Goal: Check status: Check status

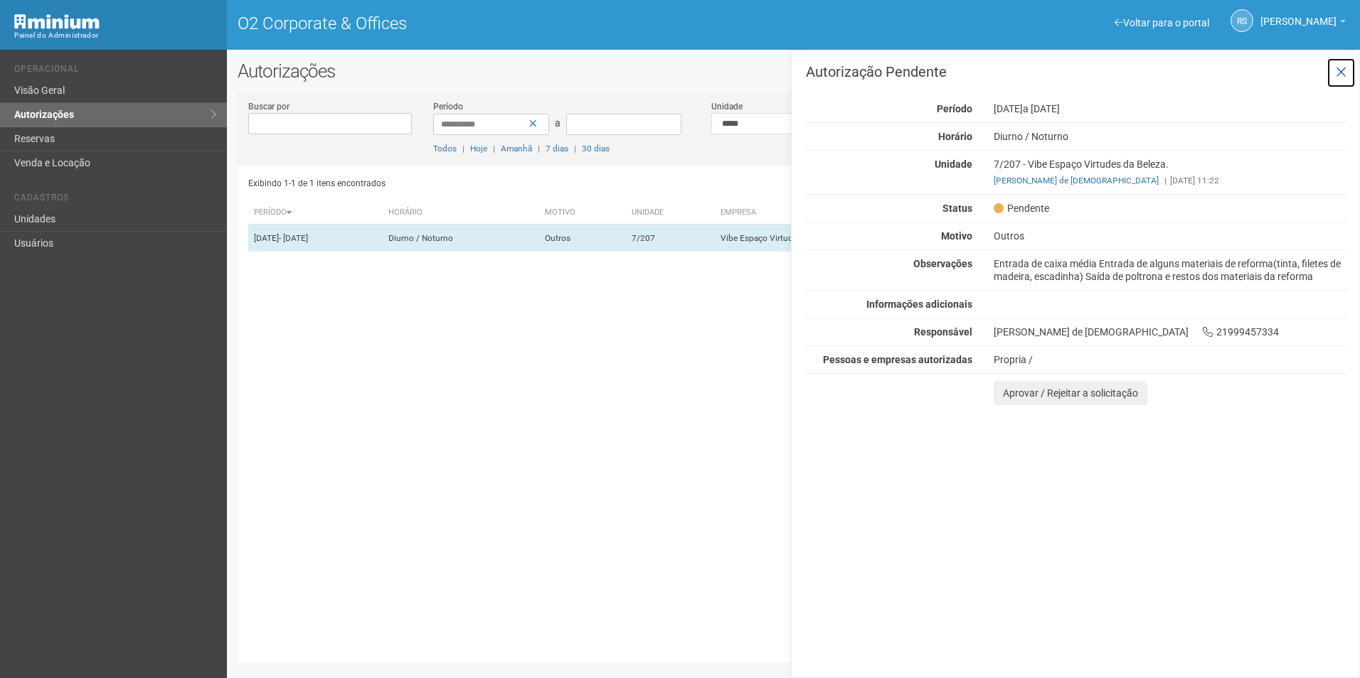
click at [1352, 70] on button at bounding box center [1340, 73] width 29 height 31
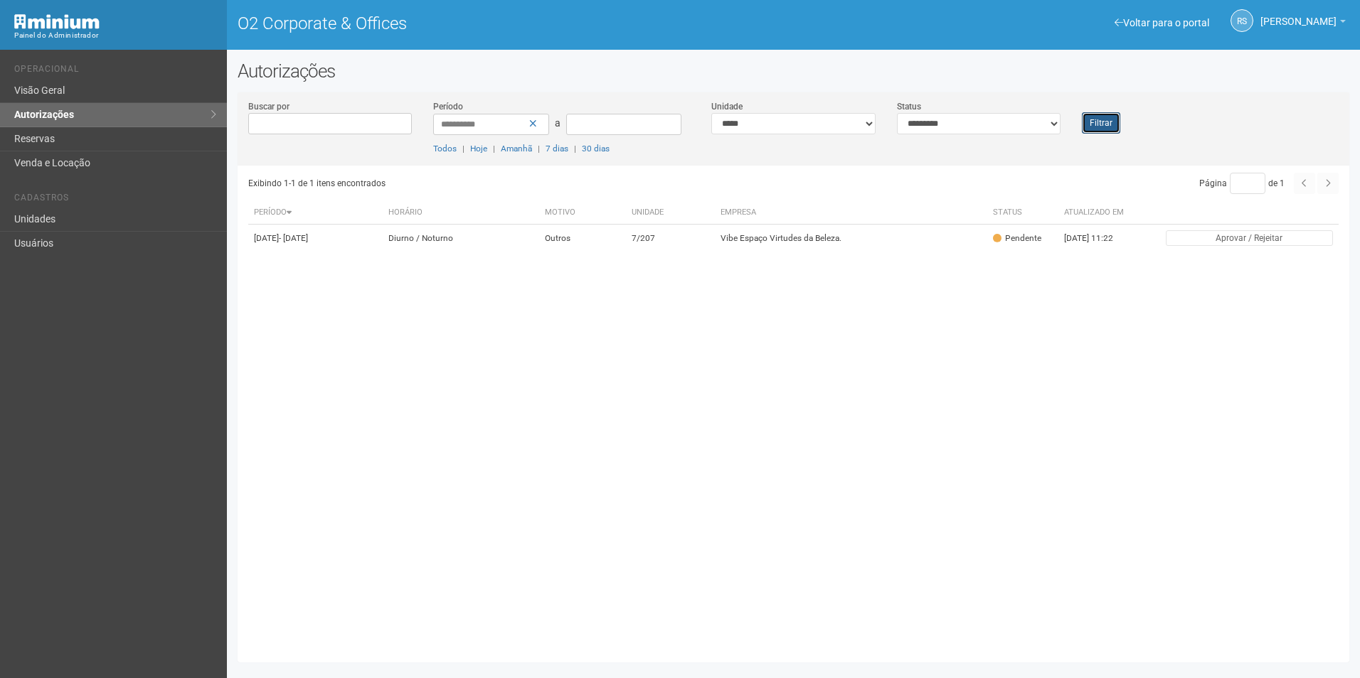
click at [1098, 119] on button "Filtrar" at bounding box center [1101, 122] width 38 height 21
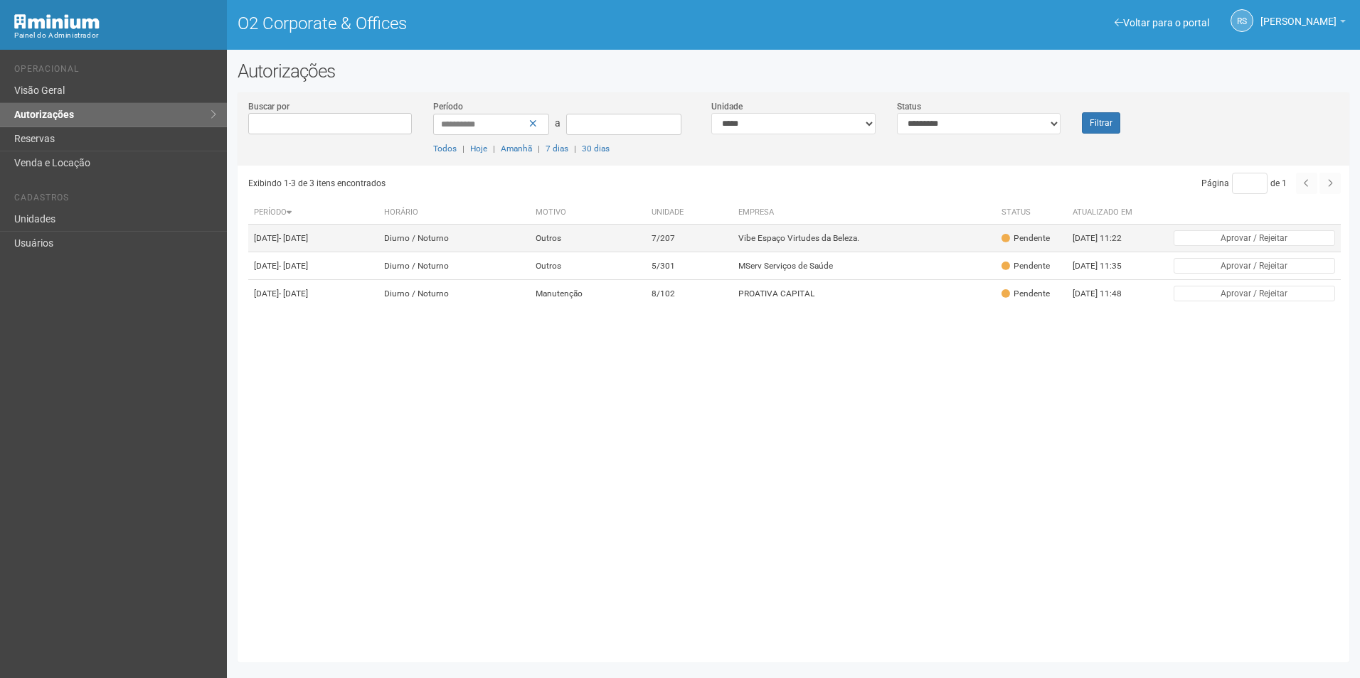
click at [804, 245] on td "Vibe Espaço Virtudes da Beleza." at bounding box center [863, 239] width 263 height 28
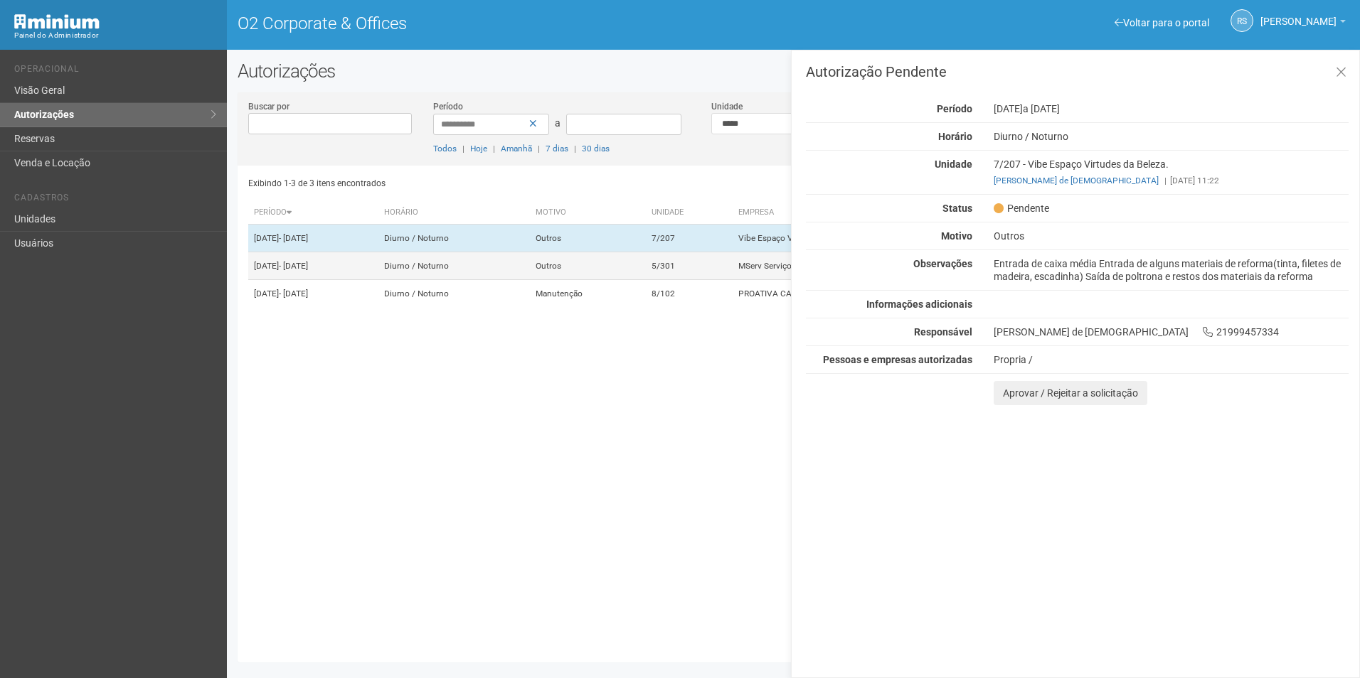
click at [732, 280] on td "5/301" at bounding box center [689, 266] width 86 height 28
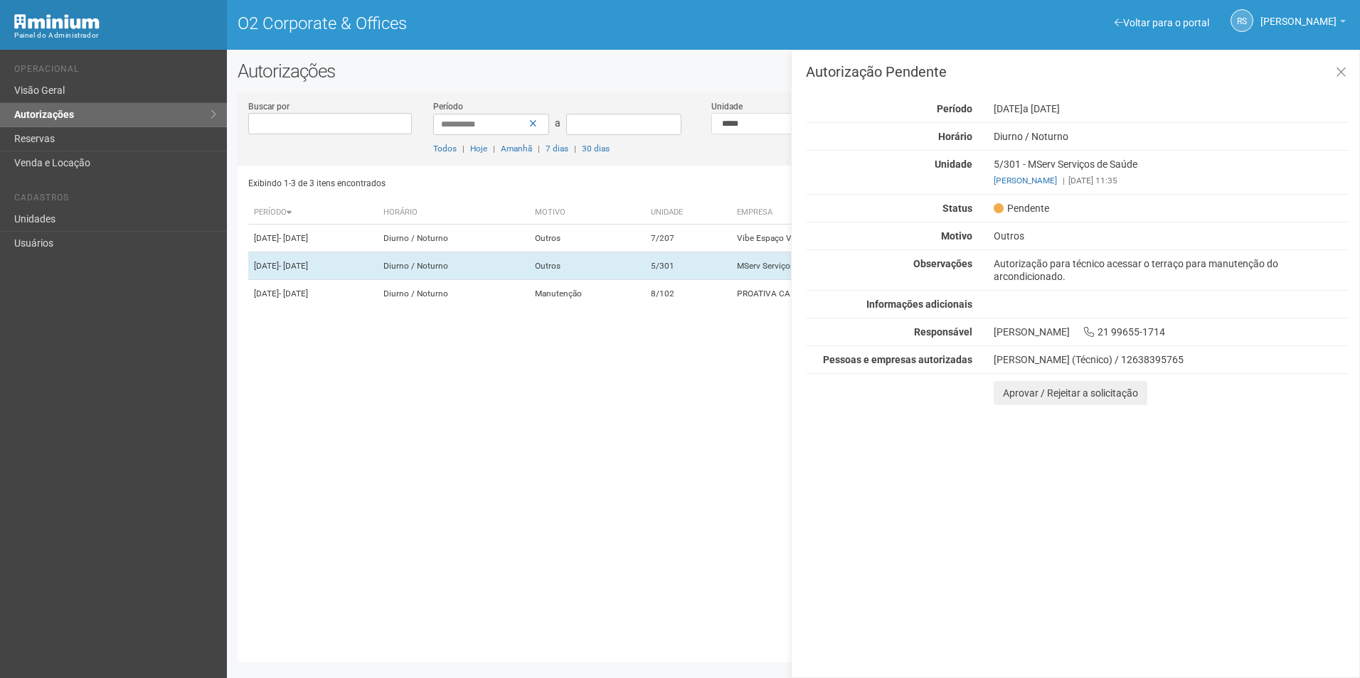
click at [991, 506] on div "Autorização Pendente Período [DATE] a [DATE] [GEOGRAPHIC_DATA] [GEOGRAPHIC_DATA…" at bounding box center [1075, 364] width 569 height 629
click at [646, 308] on td "Manutenção" at bounding box center [588, 294] width 116 height 28
